Goal: Navigation & Orientation: Find specific page/section

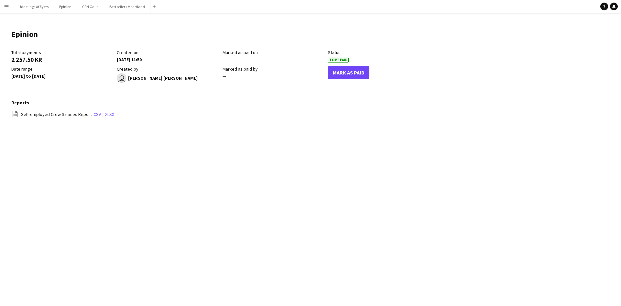
click at [4, 8] on app-icon "Menu" at bounding box center [6, 6] width 5 height 5
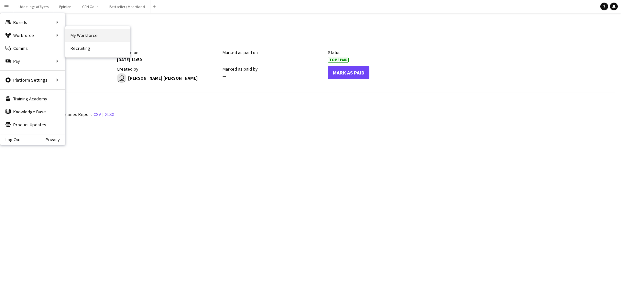
click at [88, 32] on link "My Workforce" at bounding box center [97, 35] width 65 height 13
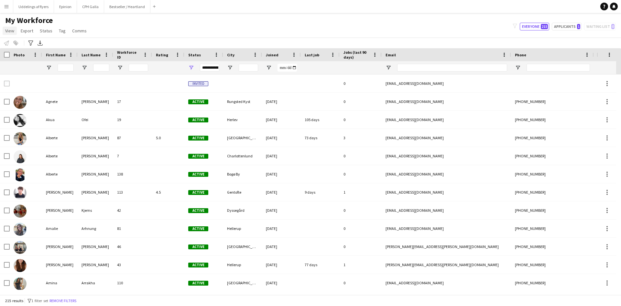
click at [14, 32] on span "View" at bounding box center [9, 31] width 9 height 6
click at [166, 30] on div "My Workforce View Views Default view New view Update view Delete view Edit name…" at bounding box center [310, 27] width 621 height 22
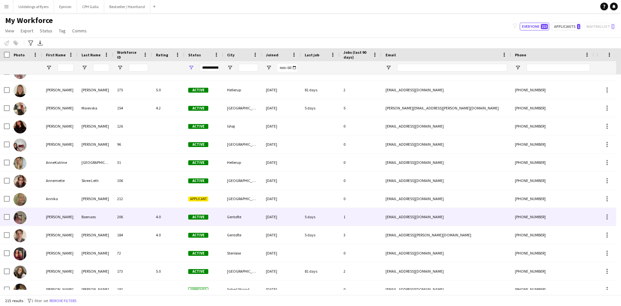
scroll to position [345, 0]
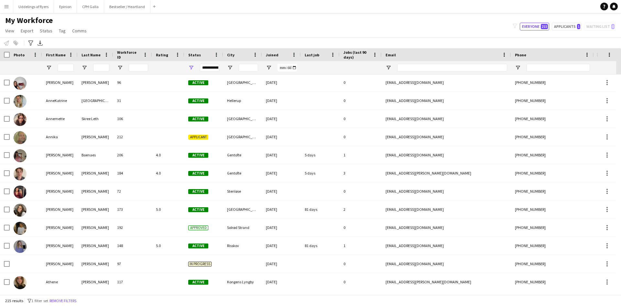
click at [318, 57] on div "Last job" at bounding box center [316, 55] width 23 height 10
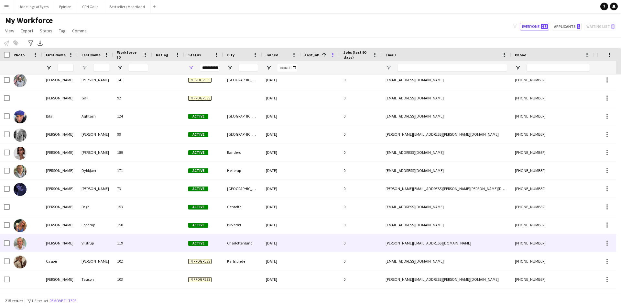
scroll to position [517, 0]
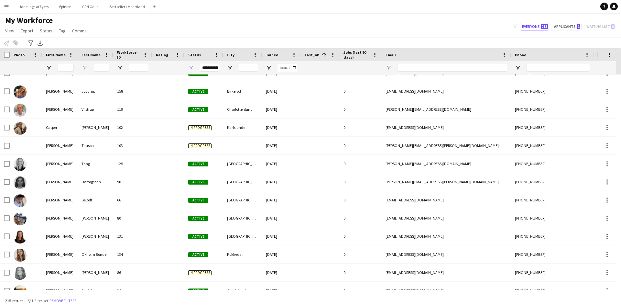
click at [321, 55] on span at bounding box center [324, 55] width 6 height 6
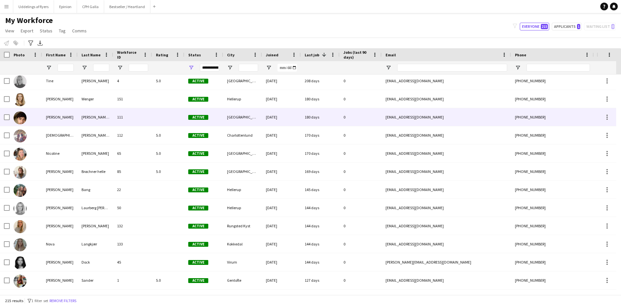
scroll to position [0, 0]
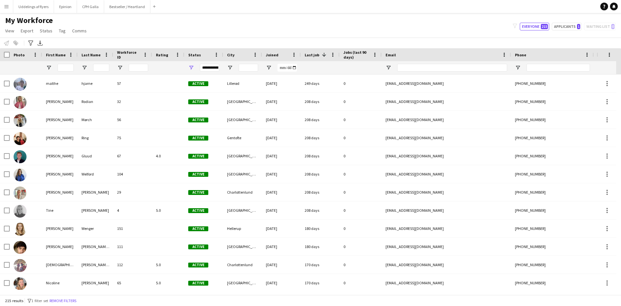
click at [319, 56] on span at bounding box center [323, 55] width 8 height 6
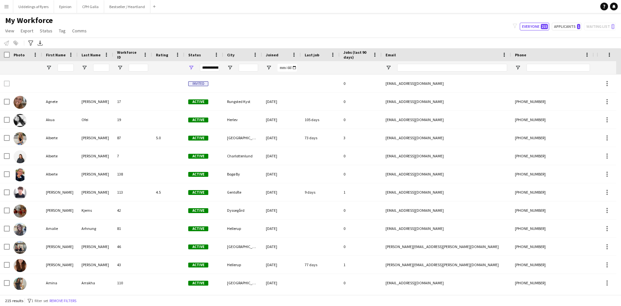
click at [319, 56] on div "Last job" at bounding box center [316, 55] width 23 height 10
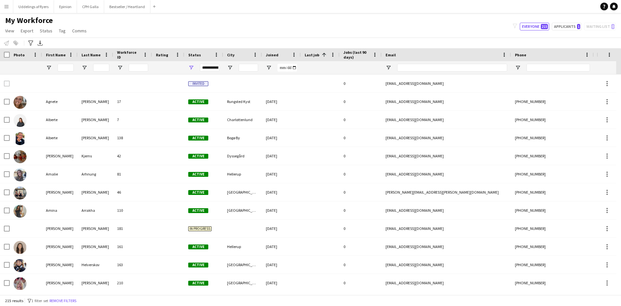
click at [353, 53] on span "Jobs (last 90 days)" at bounding box center [356, 55] width 27 height 10
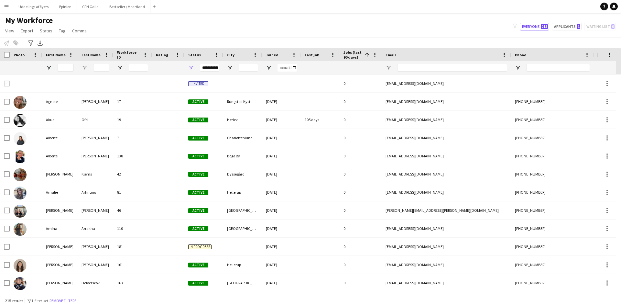
click at [353, 53] on span "Jobs (last 90 days)" at bounding box center [352, 55] width 19 height 10
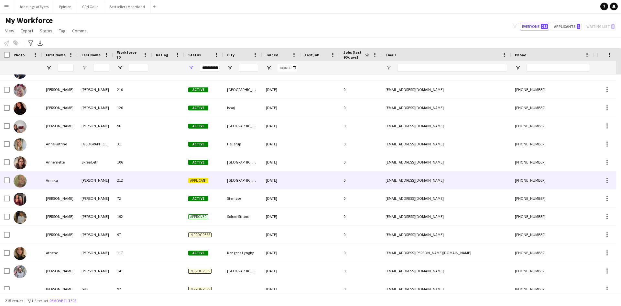
scroll to position [1396, 0]
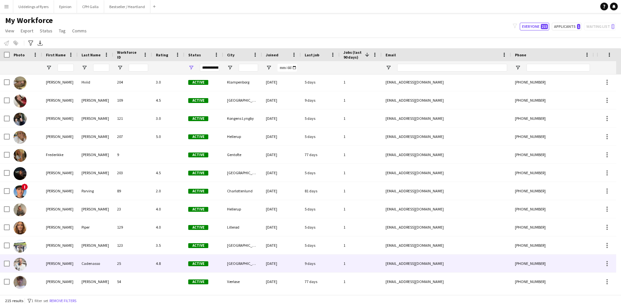
click at [312, 265] on div "9 days" at bounding box center [320, 263] width 39 height 18
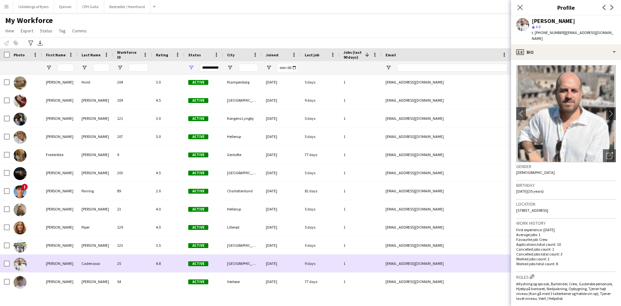
click at [312, 265] on div "9 days" at bounding box center [320, 263] width 39 height 18
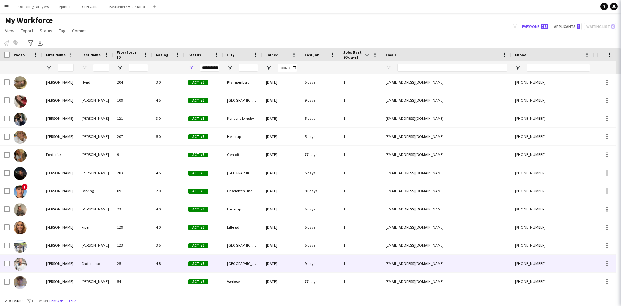
click at [312, 265] on div "9 days" at bounding box center [320, 263] width 39 height 18
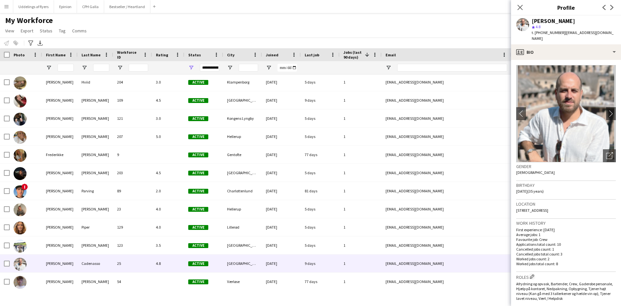
click at [5, 5] on app-icon "Menu" at bounding box center [6, 6] width 5 height 5
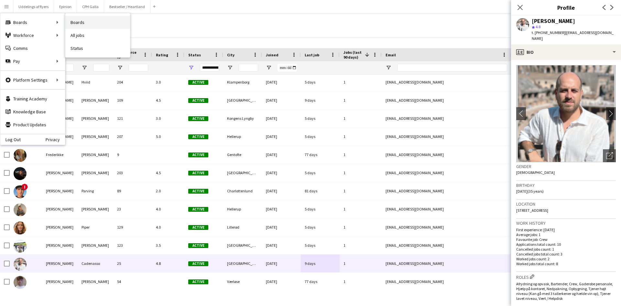
click at [72, 21] on link "Boards" at bounding box center [97, 22] width 65 height 13
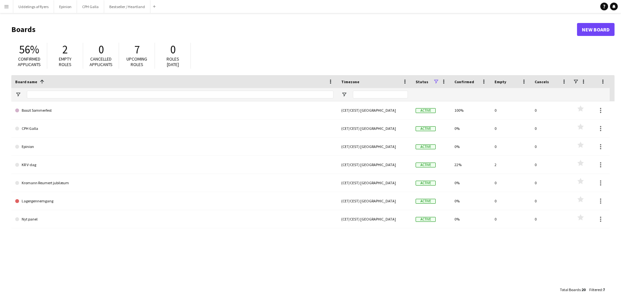
click at [5, 8] on app-icon "Menu" at bounding box center [6, 6] width 5 height 5
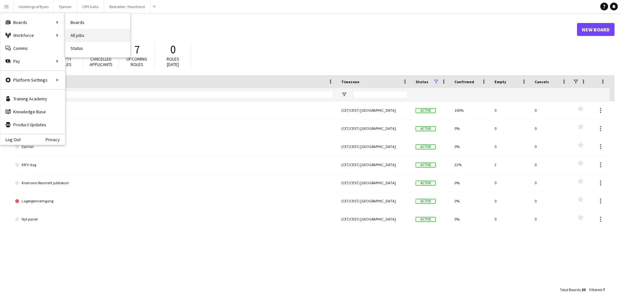
click at [73, 30] on link "All jobs" at bounding box center [97, 35] width 65 height 13
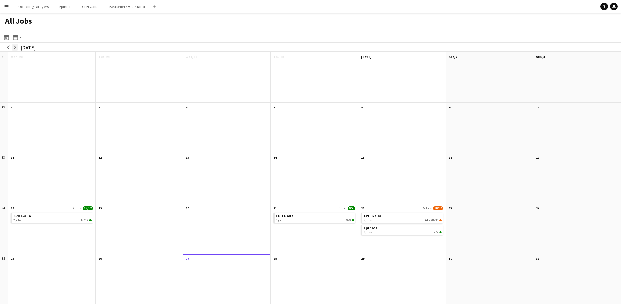
click at [13, 48] on app-icon "arrow-right" at bounding box center [15, 47] width 4 height 4
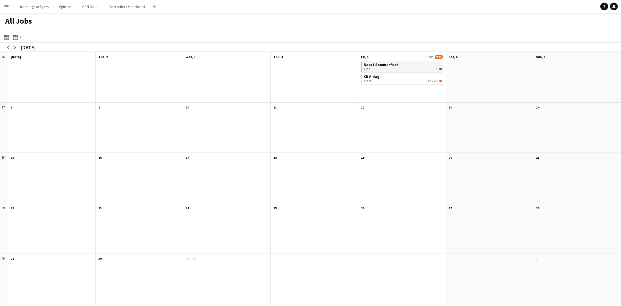
click at [407, 70] on div "1 job 7/7" at bounding box center [402, 69] width 78 height 4
click at [3, 6] on button "Menu" at bounding box center [6, 6] width 13 height 13
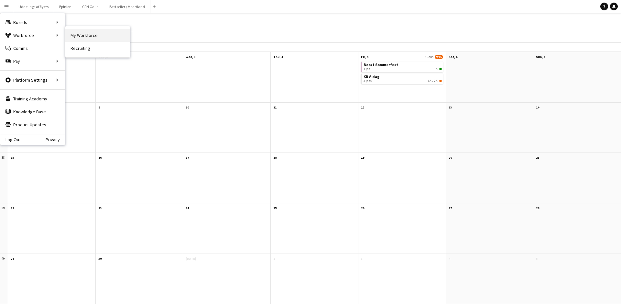
click at [77, 34] on link "My Workforce" at bounding box center [97, 35] width 65 height 13
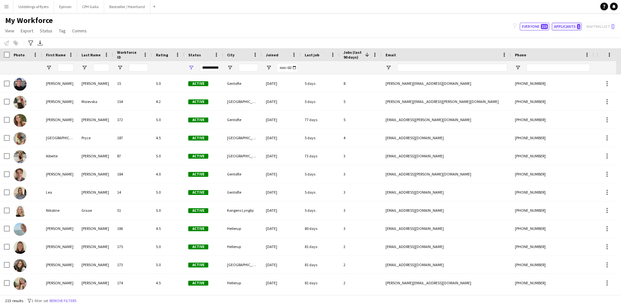
click at [566, 30] on button "Applicants 1" at bounding box center [567, 27] width 30 height 8
type input "**********"
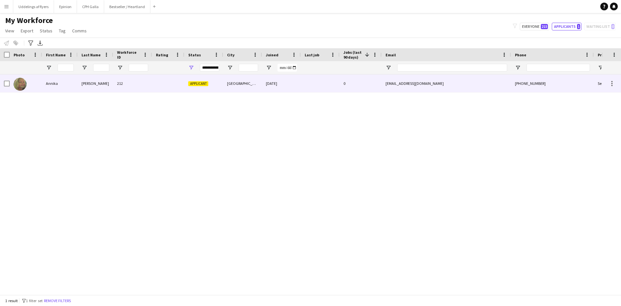
click at [95, 92] on div "Kragh" at bounding box center [96, 83] width 36 height 18
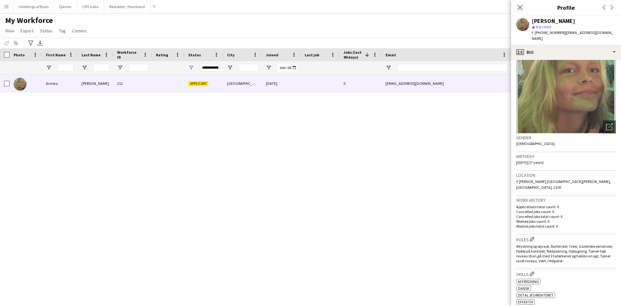
scroll to position [43, 0]
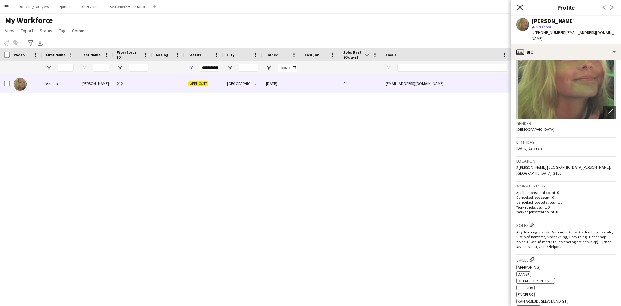
click at [520, 7] on icon at bounding box center [520, 7] width 6 height 6
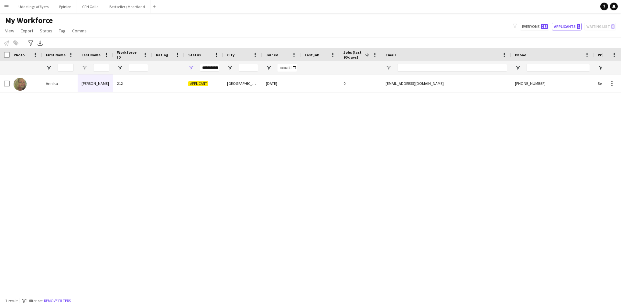
click at [184, 229] on div "Annika Kragh 212 Applicant København 21-08-2025 0 annikakragh010@gmail.com +452…" at bounding box center [300, 181] width 601 height 215
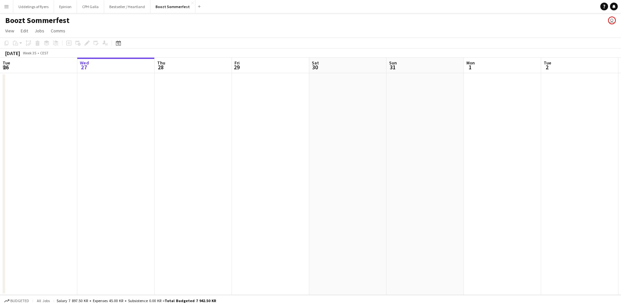
drag, startPoint x: 306, startPoint y: 118, endPoint x: 59, endPoint y: 131, distance: 247.0
click at [61, 130] on app-calendar-viewport "Sun 24 Mon 25 Tue 26 Wed 27 Thu 28 Fri 29 Sat 30 Sun 31 Mon 1 Tue 2 Wed 3 Thu 4…" at bounding box center [310, 176] width 621 height 237
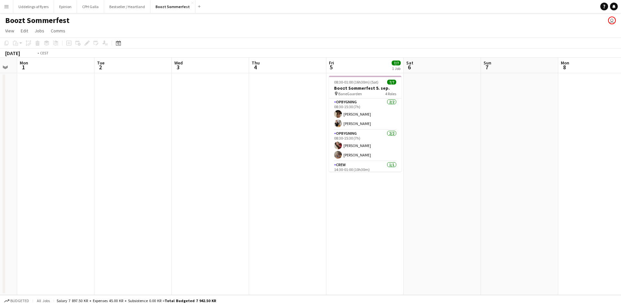
drag, startPoint x: 320, startPoint y: 111, endPoint x: 101, endPoint y: 120, distance: 220.1
click at [101, 120] on app-calendar-viewport "Fri 29 Sat 30 Sun 31 Mon 1 Tue 2 Wed 3 Thu 4 Fri 5 7/7 1 Job Sat 6 Sun 7 Mon 8 …" at bounding box center [310, 176] width 621 height 237
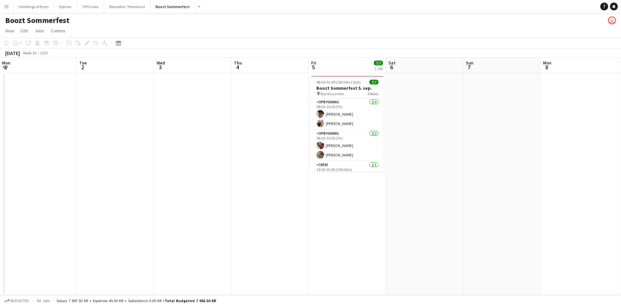
click at [473, 93] on app-date-cell at bounding box center [501, 183] width 77 height 221
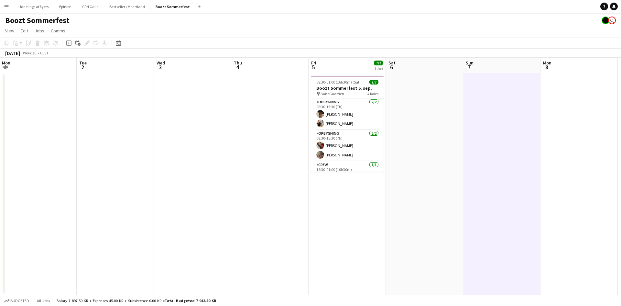
click at [8, 10] on button "Menu" at bounding box center [6, 6] width 13 height 13
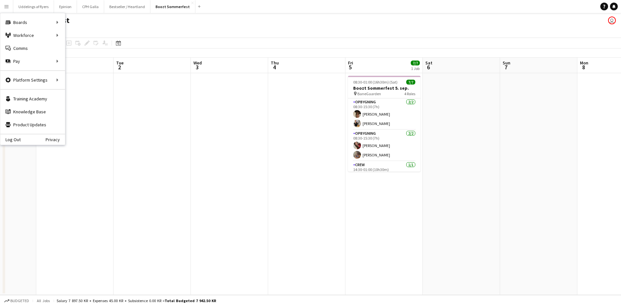
scroll to position [0, 170]
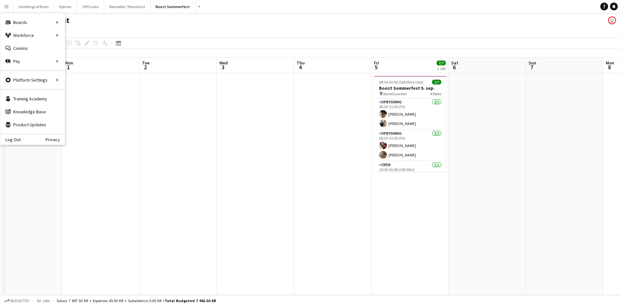
drag, startPoint x: 129, startPoint y: 76, endPoint x: 192, endPoint y: 77, distance: 62.7
click at [192, 77] on app-calendar-viewport "Fri 29 Sat 30 Sun 31 Mon 1 Tue 2 Wed 3 Thu 4 Fri 5 7/7 1 Job Sat 6 Sun 7 Mon 8 …" at bounding box center [310, 176] width 621 height 237
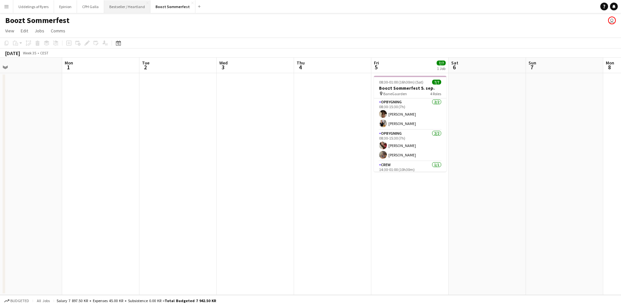
click at [111, 8] on button "Bestseller / Heartland Close" at bounding box center [127, 6] width 46 height 13
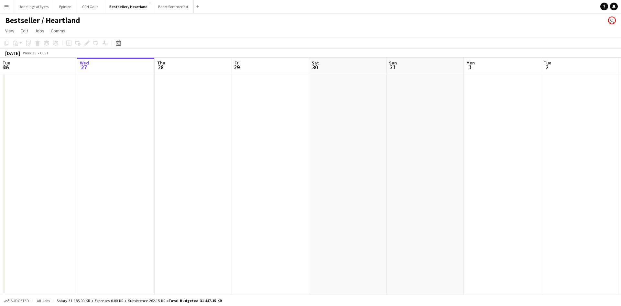
drag, startPoint x: 291, startPoint y: 168, endPoint x: 49, endPoint y: 163, distance: 241.9
click at [104, 162] on app-calendar-viewport "Sun 24 Mon 25 Tue 26 Wed 27 Thu 28 Fri 29 Sat 30 Sun 31 Mon 1 Tue 2 Wed 3 Thu 4…" at bounding box center [310, 176] width 621 height 237
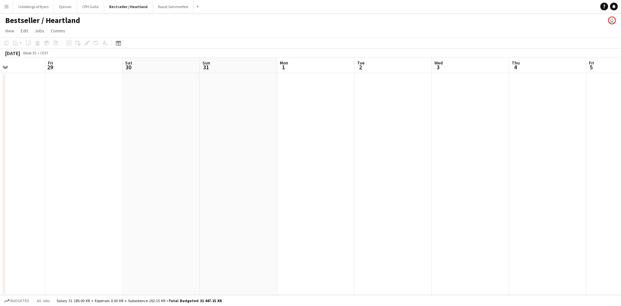
drag, startPoint x: 362, startPoint y: 154, endPoint x: 106, endPoint y: 156, distance: 255.8
click at [161, 157] on app-calendar-viewport "Tue 26 Wed 27 Thu 28 Fri 29 Sat 30 Sun 31 Mon 1 Tue 2 Wed 3 Thu 4 Fri 5 Sat 6 S…" at bounding box center [310, 176] width 621 height 237
click at [145, 4] on button "Bestseller / Heartland Close" at bounding box center [128, 6] width 49 height 13
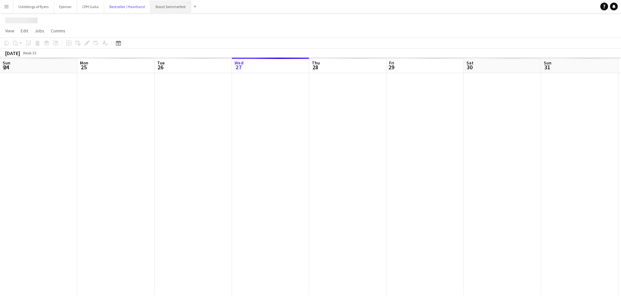
scroll to position [0, 155]
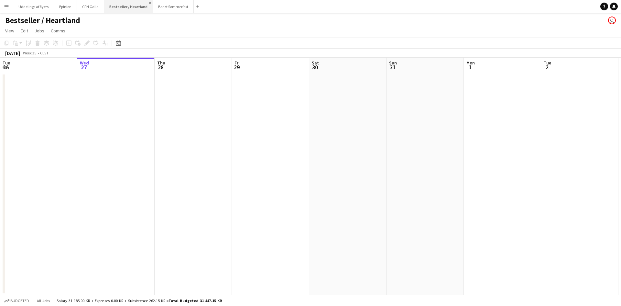
click at [149, 3] on app-icon "Close" at bounding box center [150, 3] width 3 height 3
